Goal: Find specific page/section: Find specific page/section

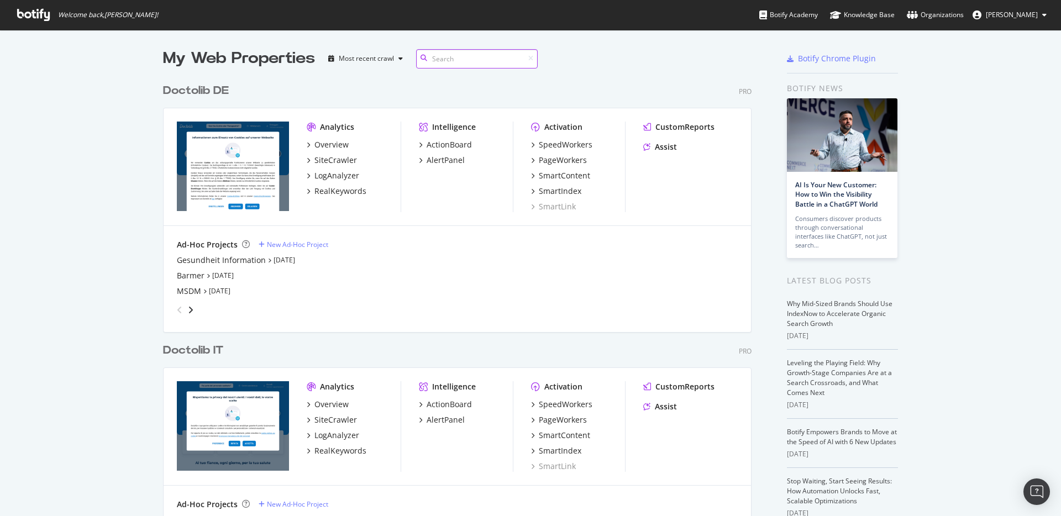
scroll to position [891, 589]
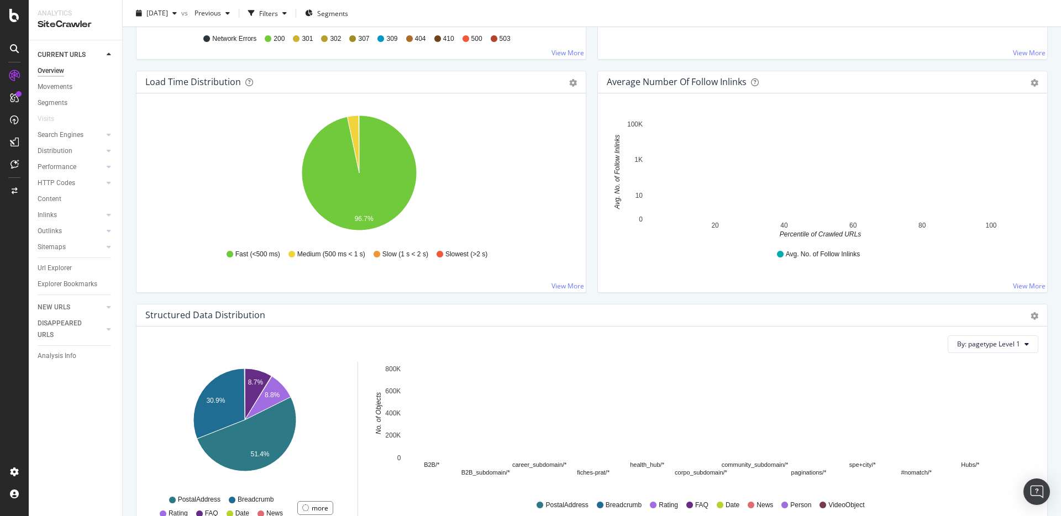
scroll to position [1087, 0]
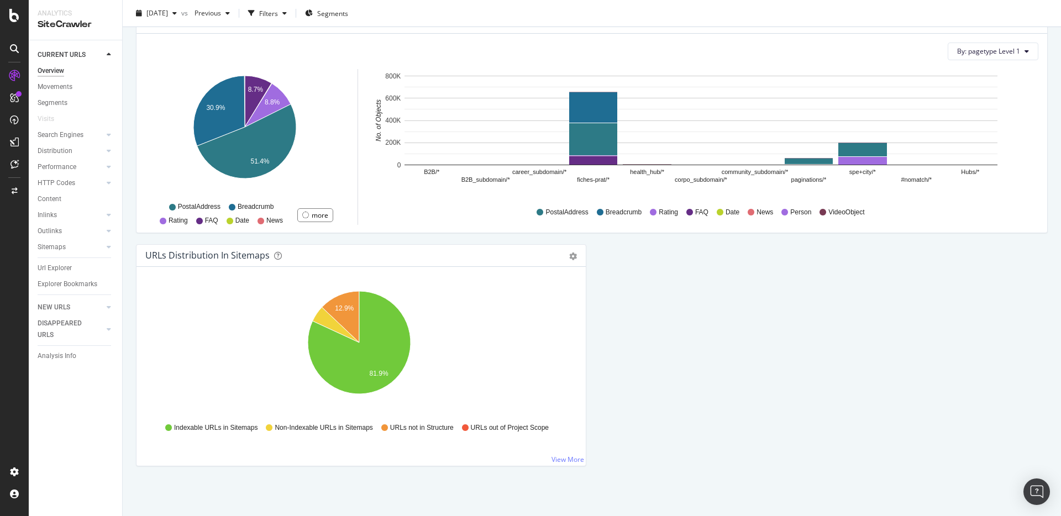
drag, startPoint x: 83, startPoint y: 86, endPoint x: 77, endPoint y: 64, distance: 23.6
click at [83, 86] on link "Movements" at bounding box center [76, 87] width 77 height 12
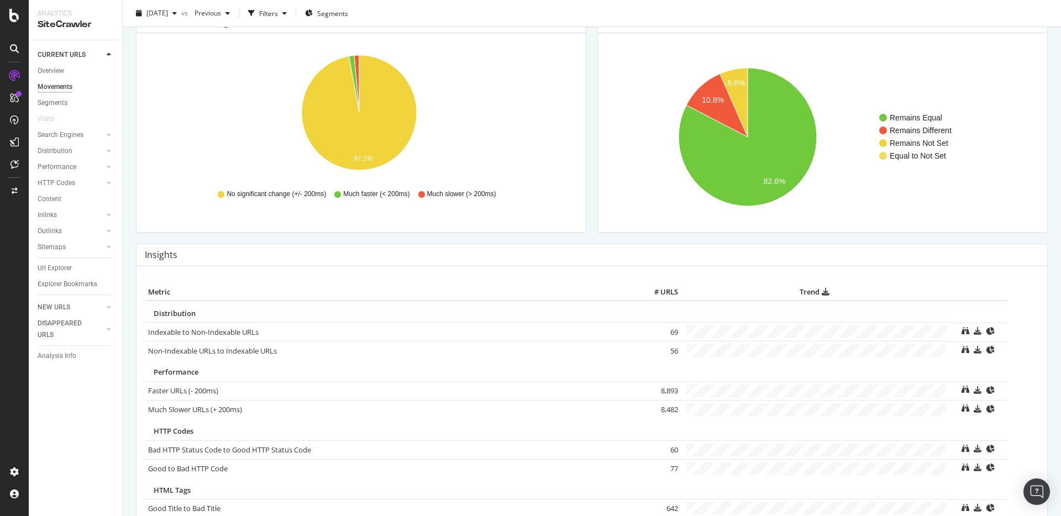
scroll to position [5, 0]
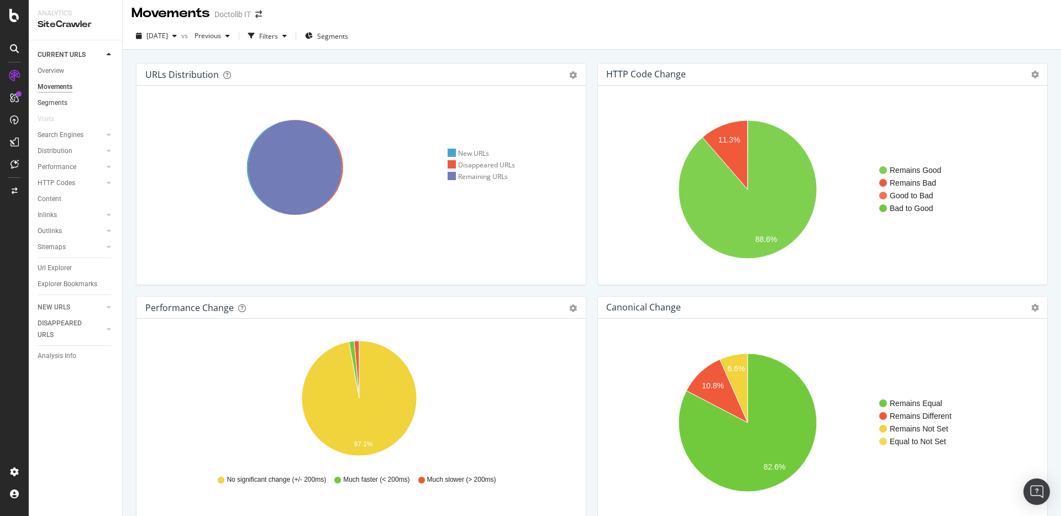
click at [72, 99] on link "Segments" at bounding box center [76, 103] width 77 height 12
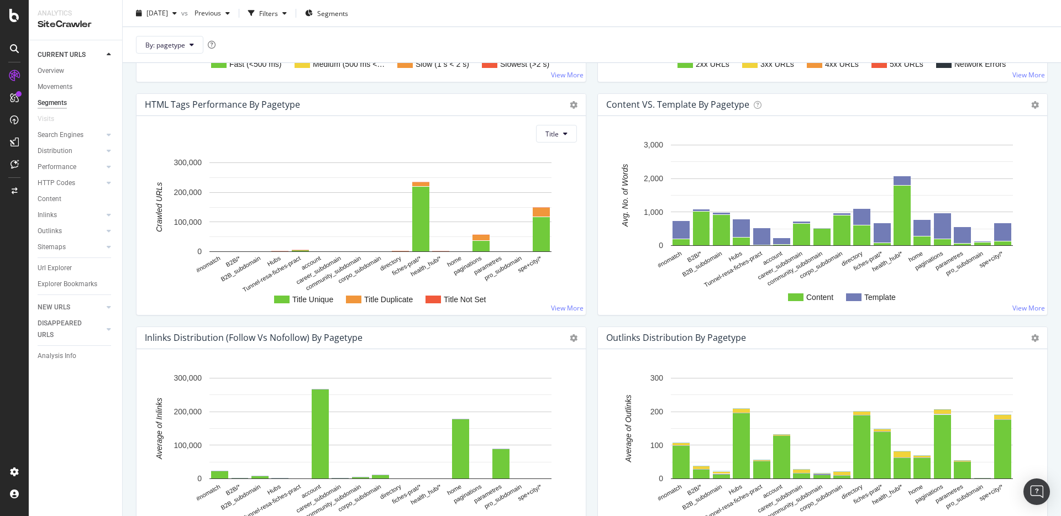
scroll to position [975, 0]
